Goal: Check status

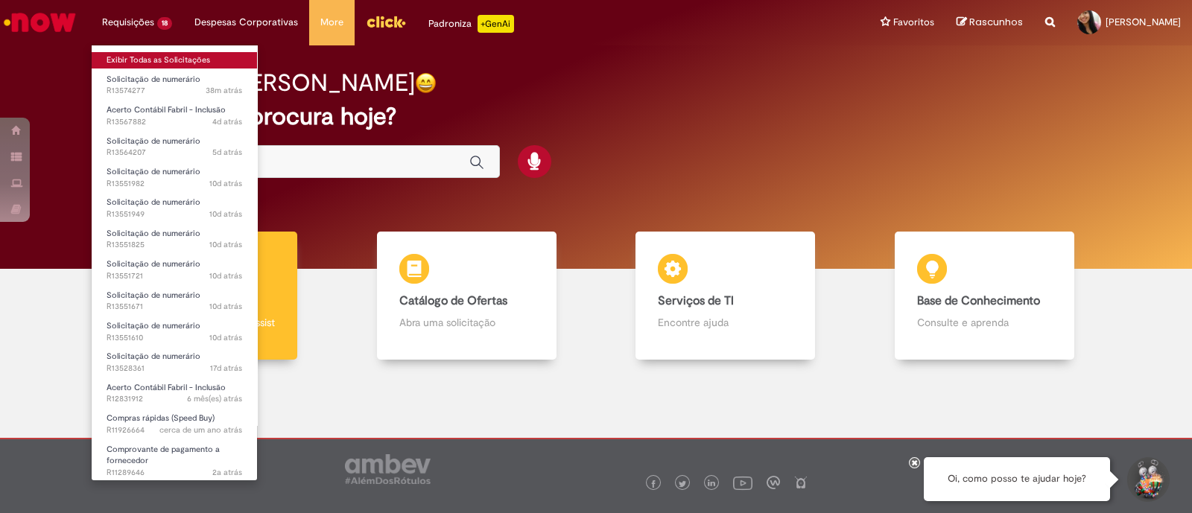
click at [157, 59] on link "Exibir Todas as Solicitações" at bounding box center [174, 60] width 165 height 16
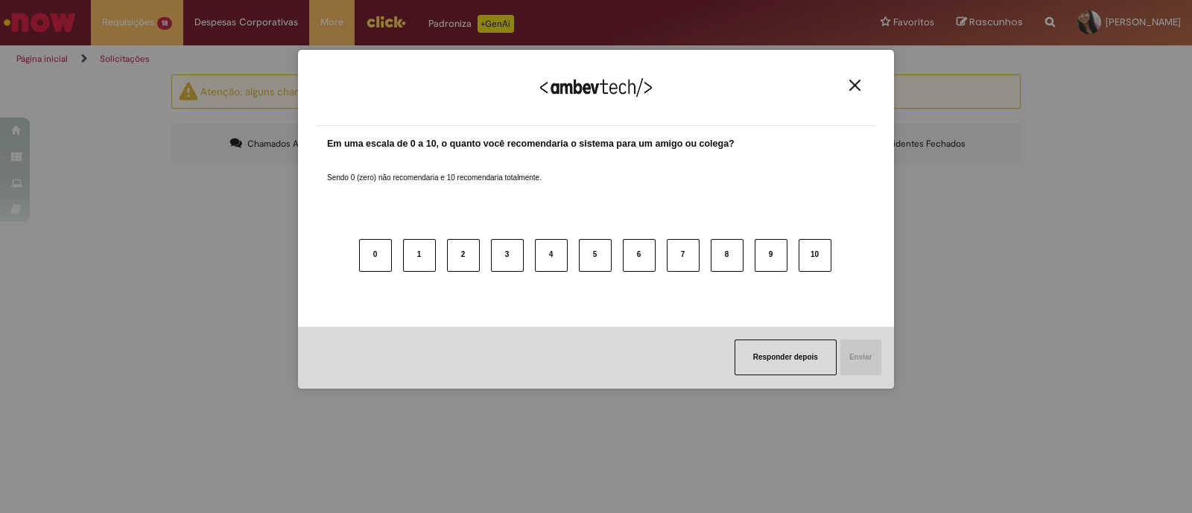
click at [865, 87] on button "Close" at bounding box center [855, 85] width 20 height 13
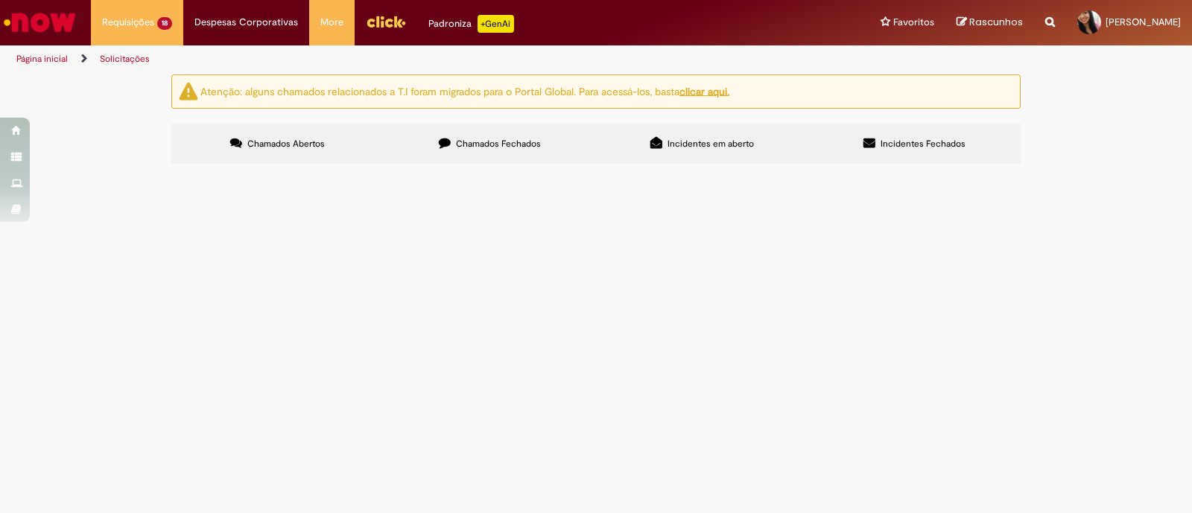
click at [0, 0] on span "Acerto Contábil Fabril - Inclusão" at bounding box center [0, 0] width 0 height 0
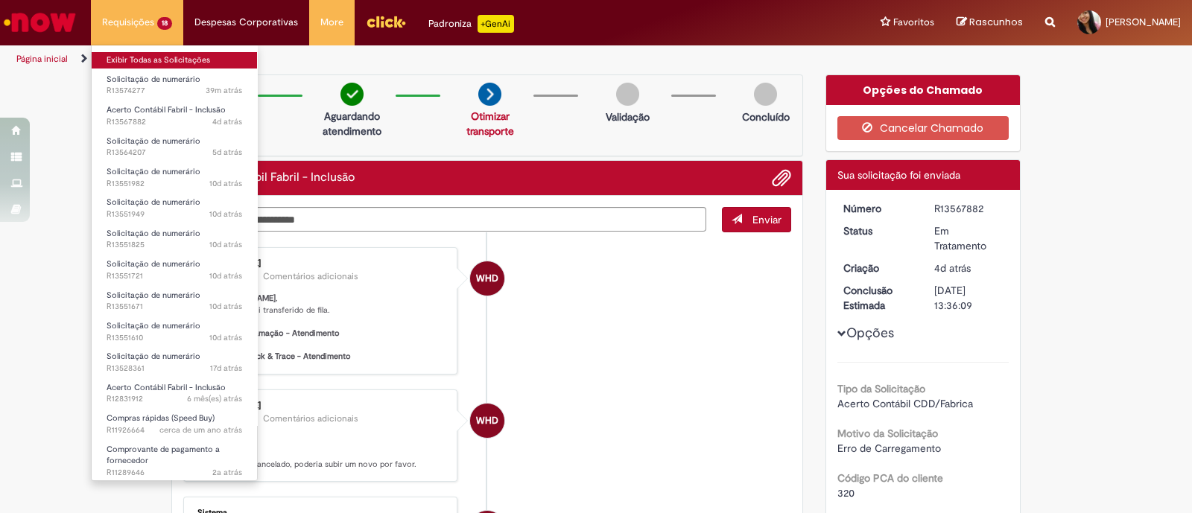
click at [153, 64] on link "Exibir Todas as Solicitações" at bounding box center [174, 60] width 165 height 16
